Goal: Answer question/provide support: Share knowledge or assist other users

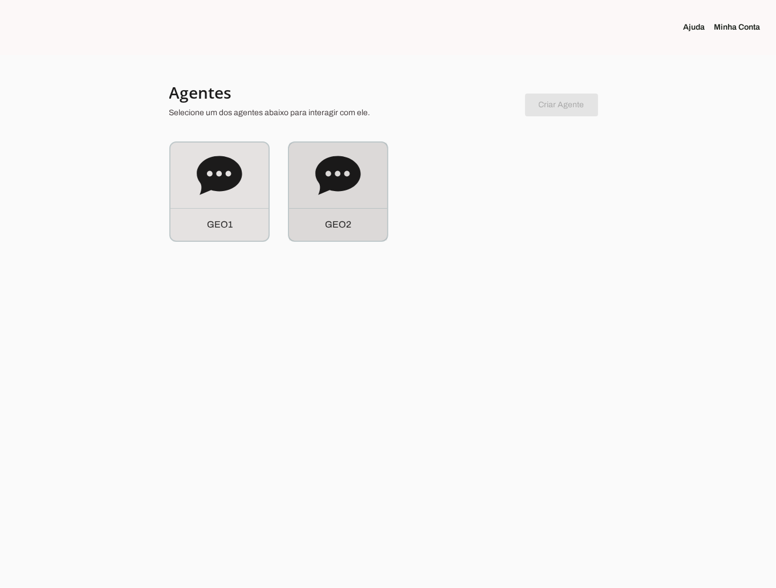
click at [341, 185] on icon at bounding box center [337, 175] width 45 height 39
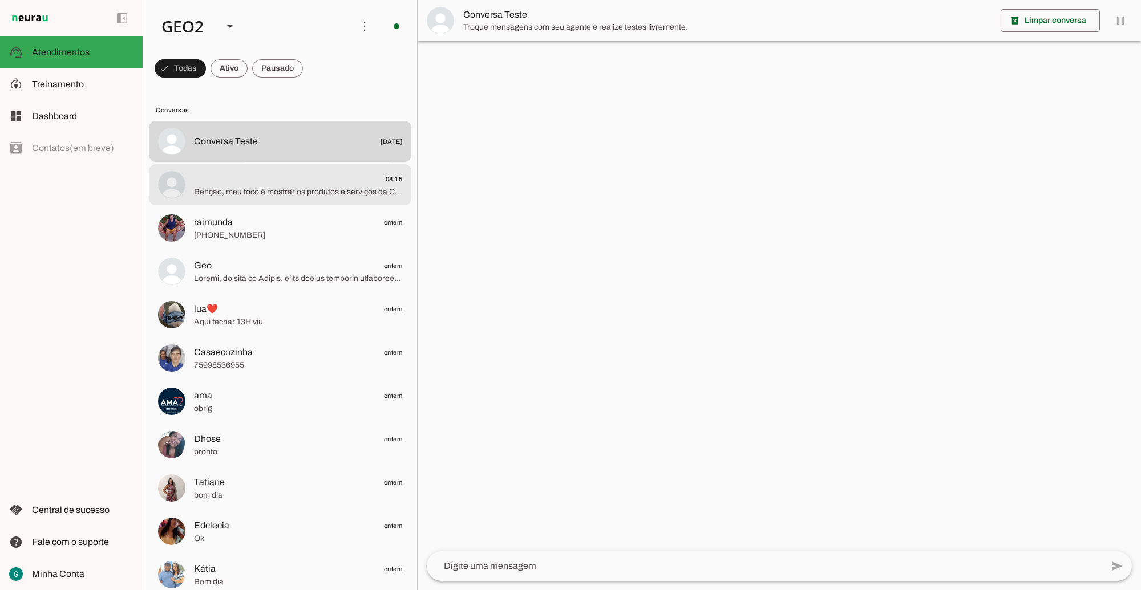
click at [305, 197] on span "Benção, meu foco é mostrar os produtos e serviços da Casa e Cozinha. Posso te a…" at bounding box center [298, 191] width 208 height 11
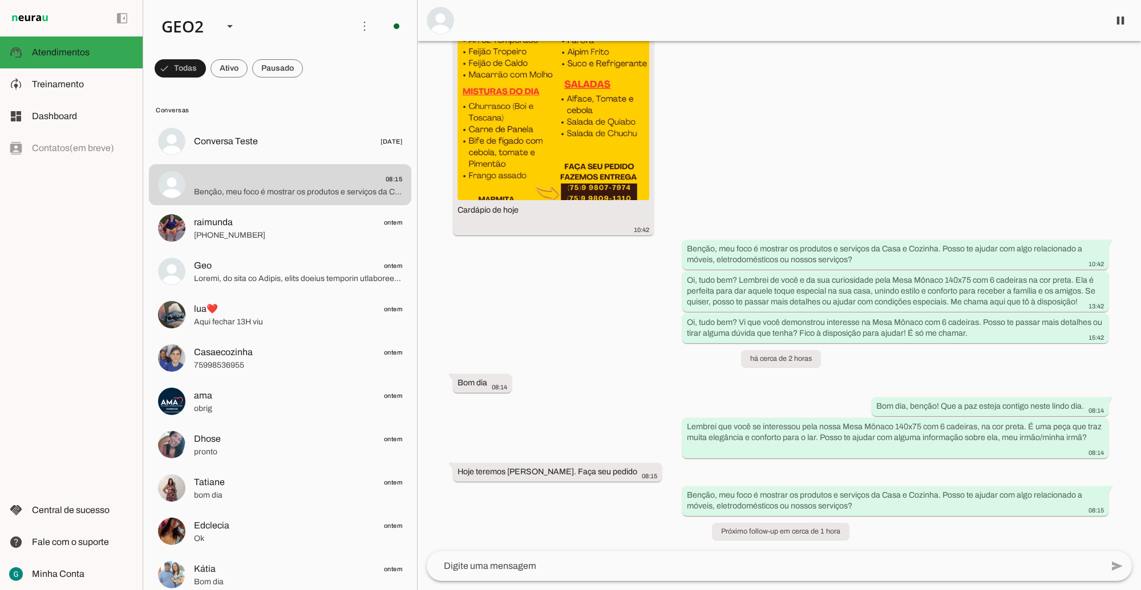
scroll to position [761, 0]
click at [264, 226] on span "raimunda ontem" at bounding box center [298, 222] width 208 height 14
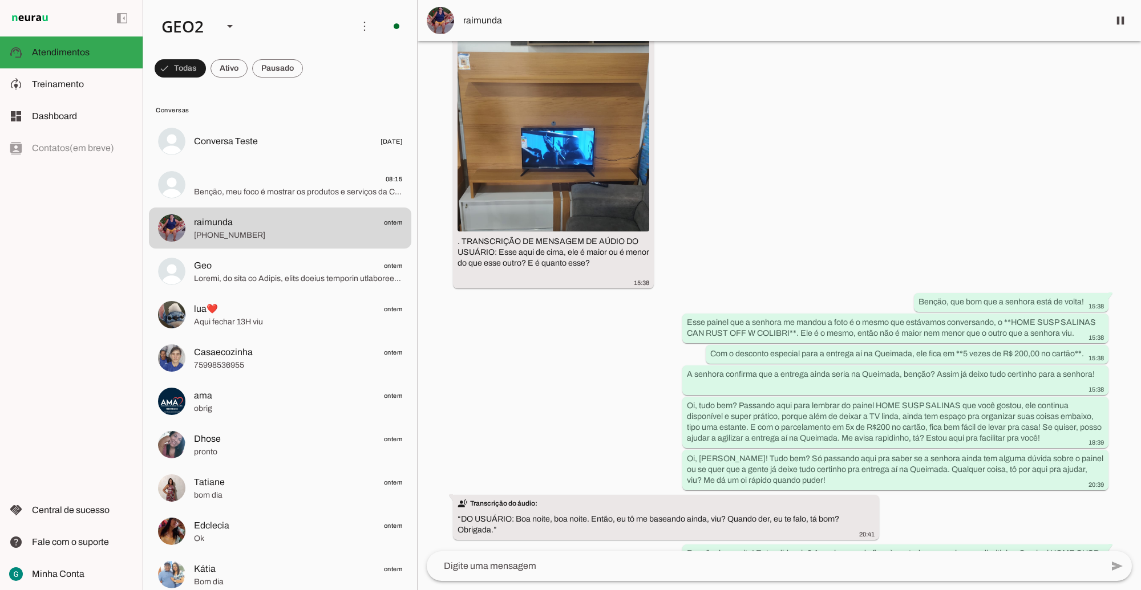
scroll to position [14147, 0]
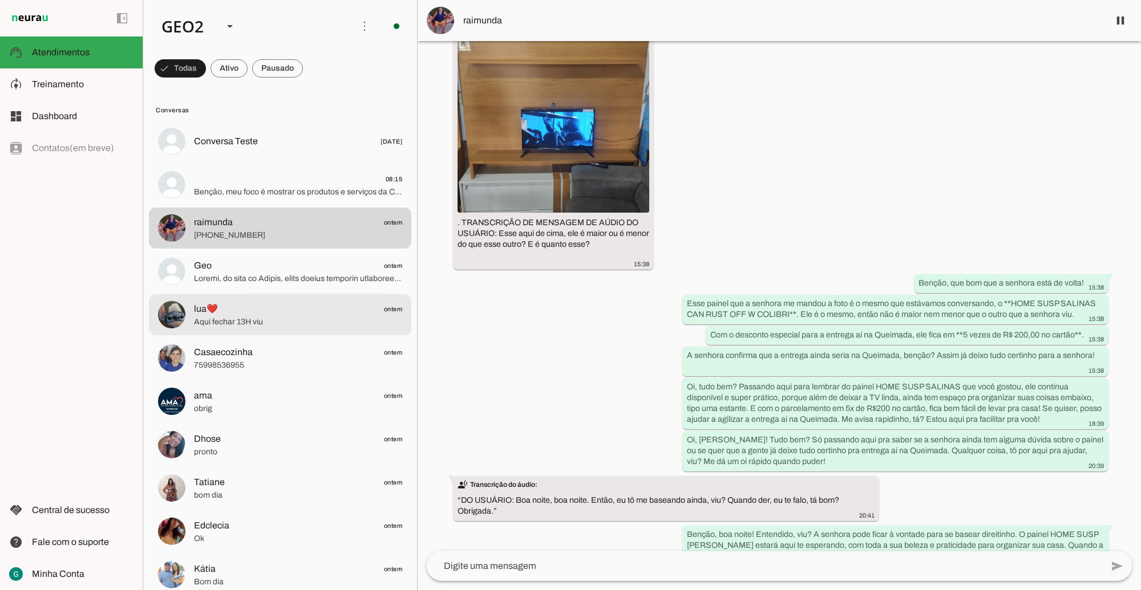
click at [286, 309] on span "lua❤️ ontem" at bounding box center [298, 309] width 208 height 14
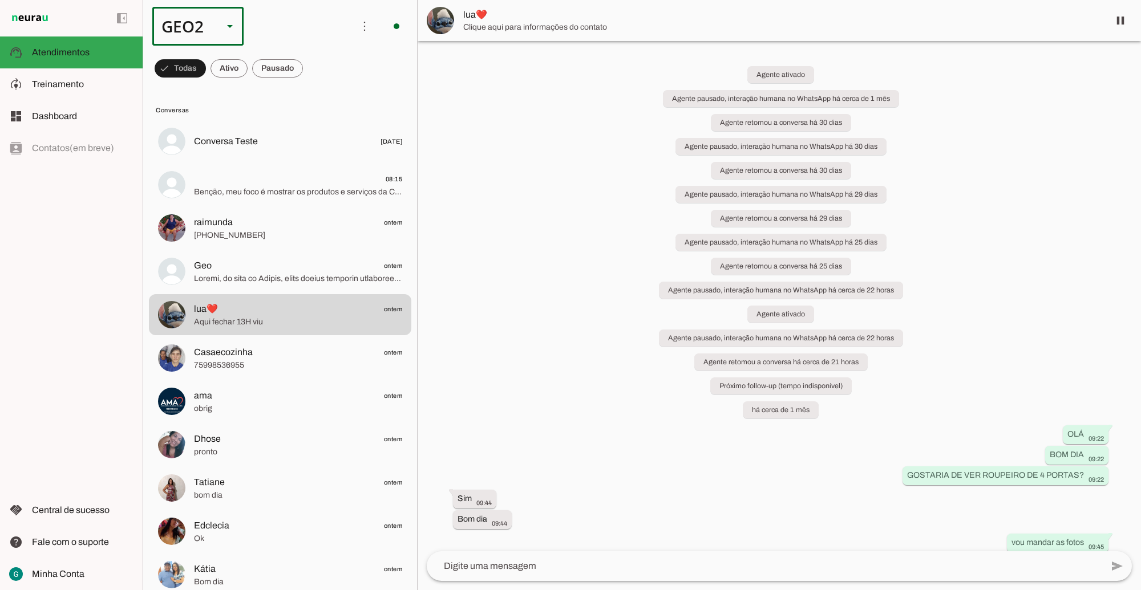
click at [209, 26] on div "GEO2" at bounding box center [183, 26] width 62 height 39
click at [314, 66] on slot at bounding box center [350, 73] width 73 height 14
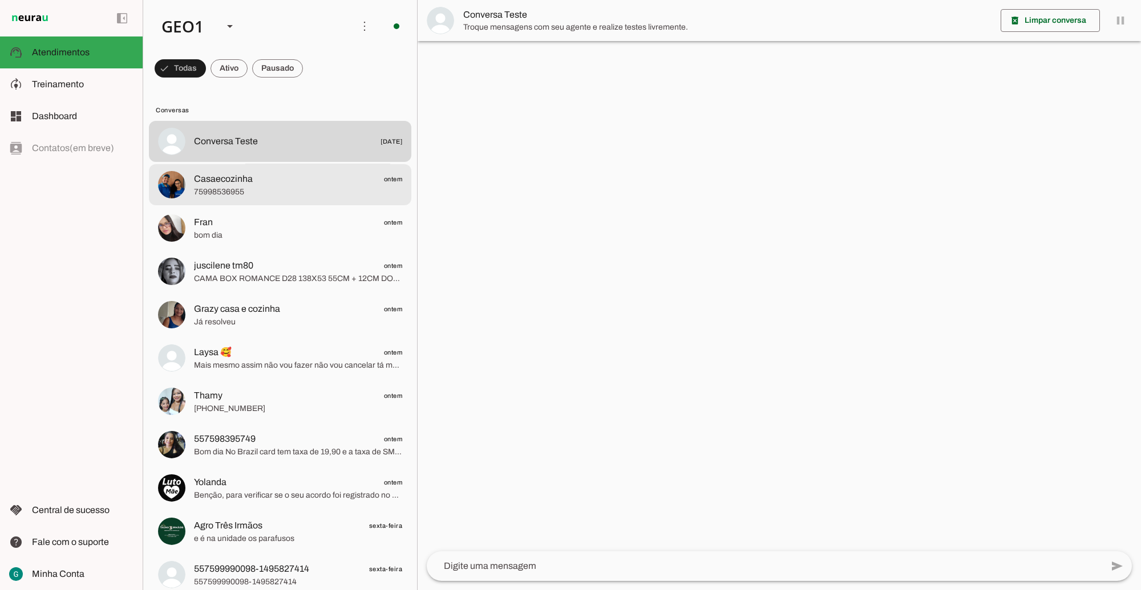
click at [286, 193] on span "75998536955" at bounding box center [298, 191] width 208 height 11
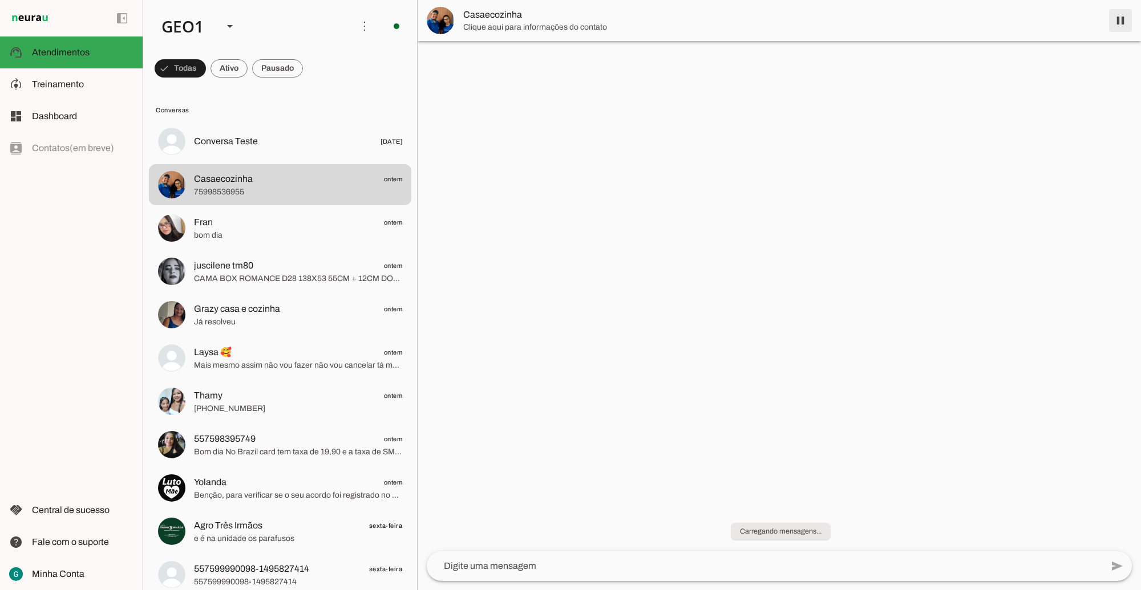
click at [776, 21] on span at bounding box center [1120, 20] width 27 height 27
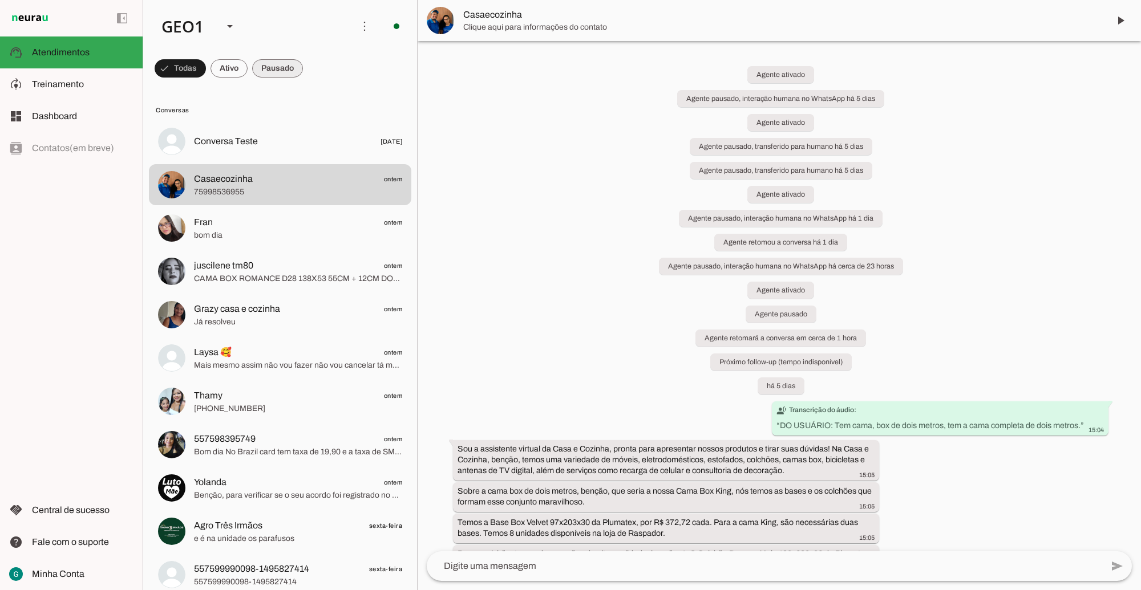
click at [206, 70] on span at bounding box center [180, 68] width 51 height 27
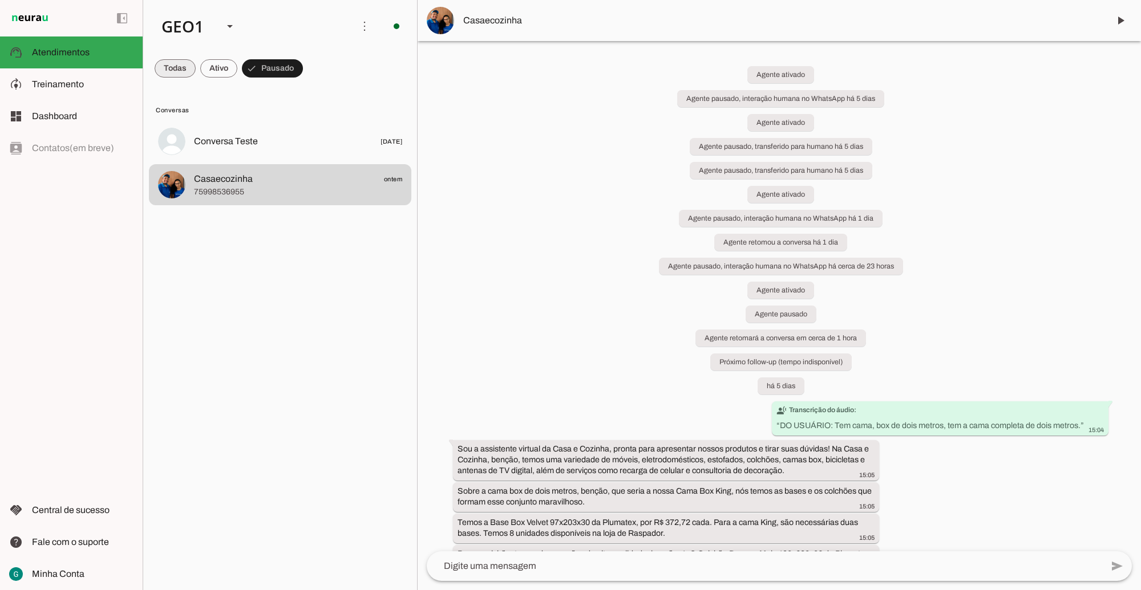
click at [172, 72] on span at bounding box center [175, 68] width 41 height 27
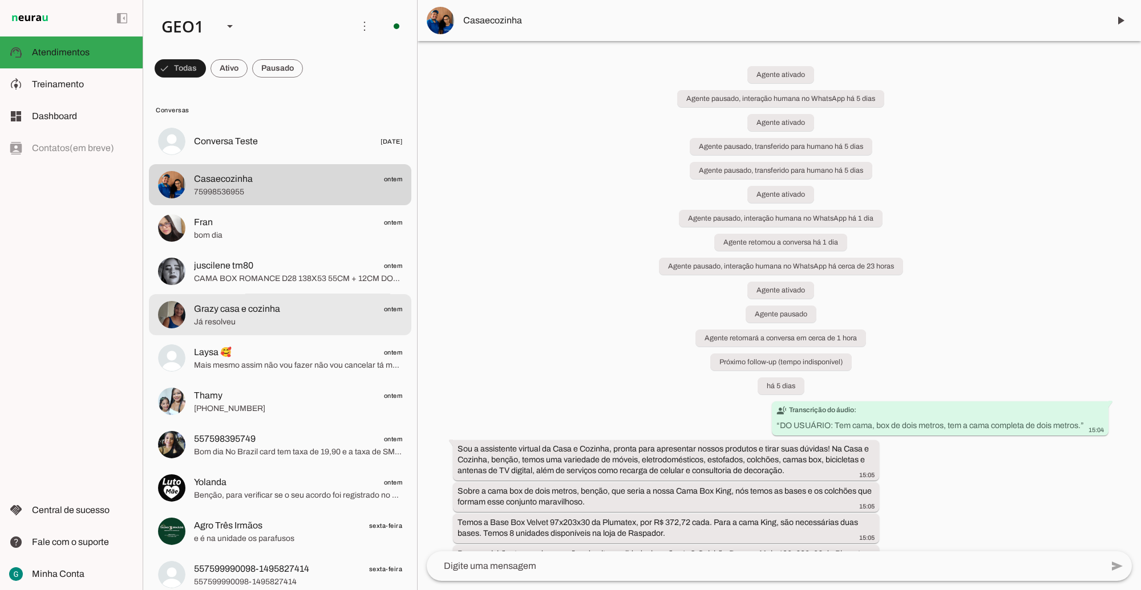
click at [260, 311] on span "Grazy casa e cozinha" at bounding box center [237, 309] width 86 height 14
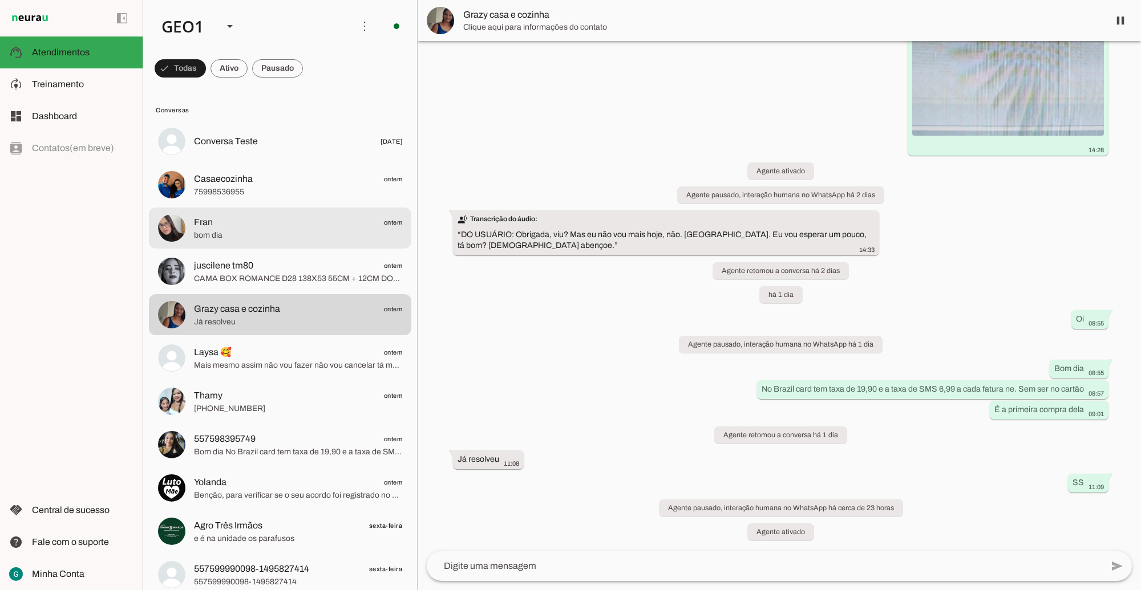
scroll to position [63, 0]
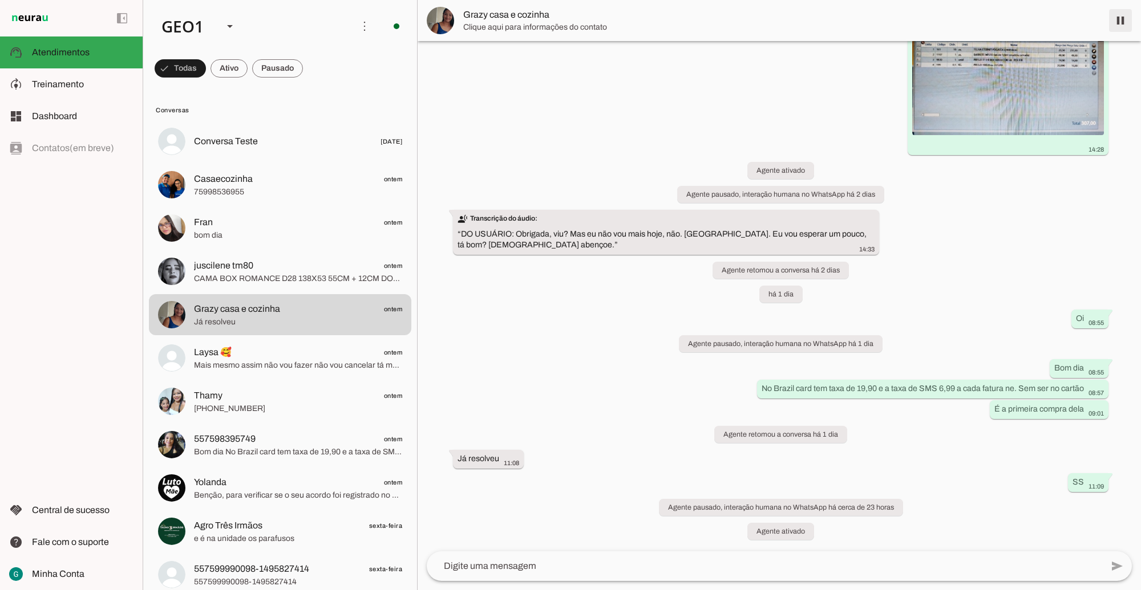
click at [776, 20] on span at bounding box center [1120, 20] width 27 height 27
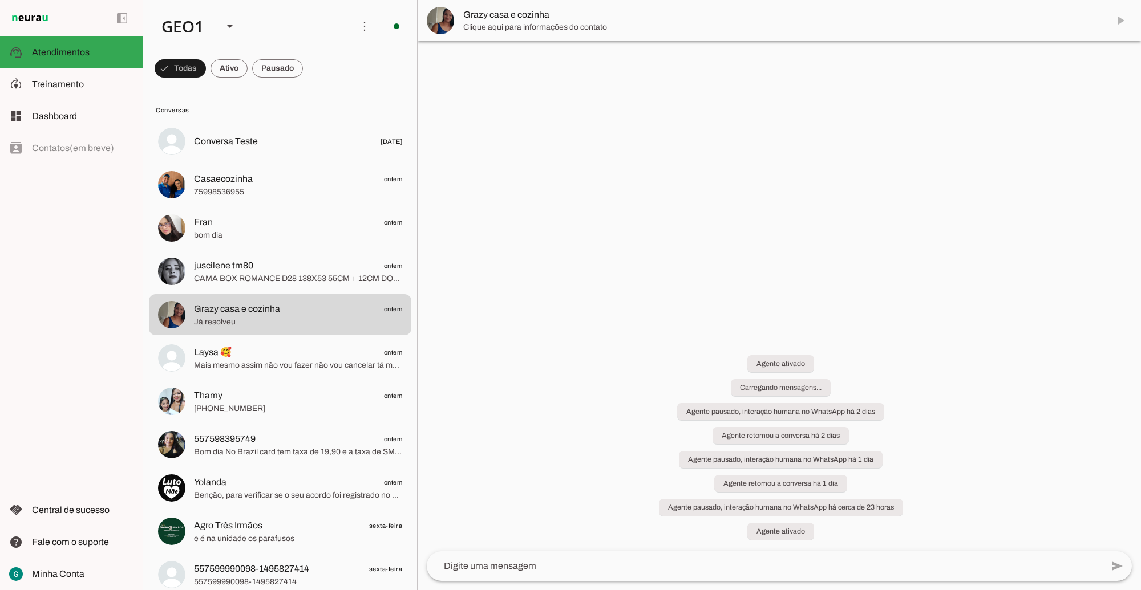
scroll to position [0, 0]
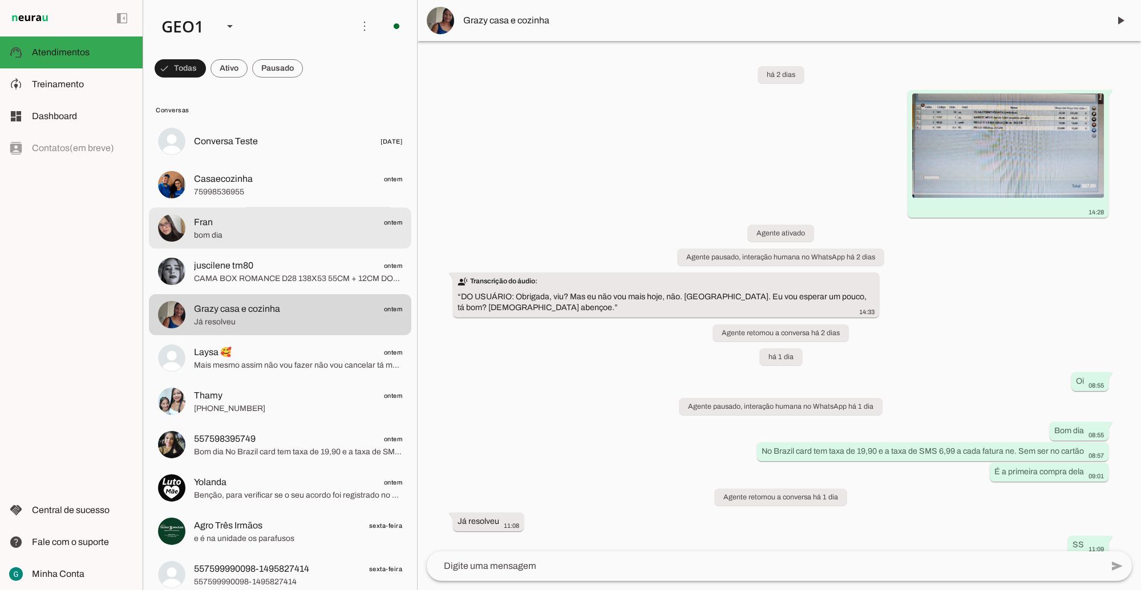
click at [299, 231] on span "bom dia" at bounding box center [298, 234] width 208 height 11
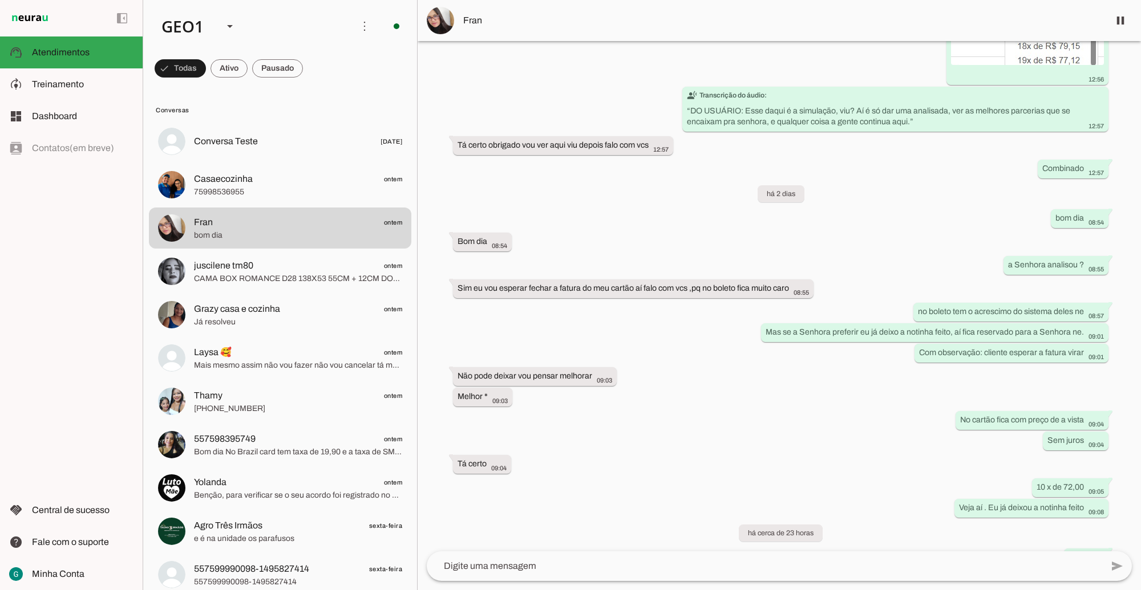
scroll to position [1398, 0]
